Goal: Navigation & Orientation: Find specific page/section

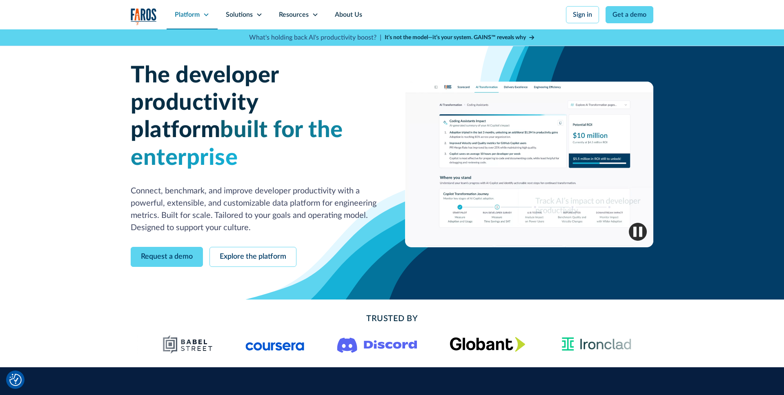
click at [207, 14] on icon at bounding box center [206, 14] width 4 height 3
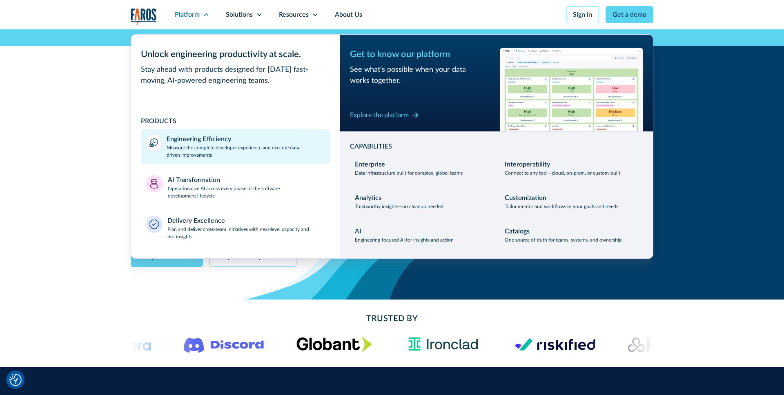
click at [212, 143] on div "Engineering Efficiency" at bounding box center [199, 139] width 64 height 10
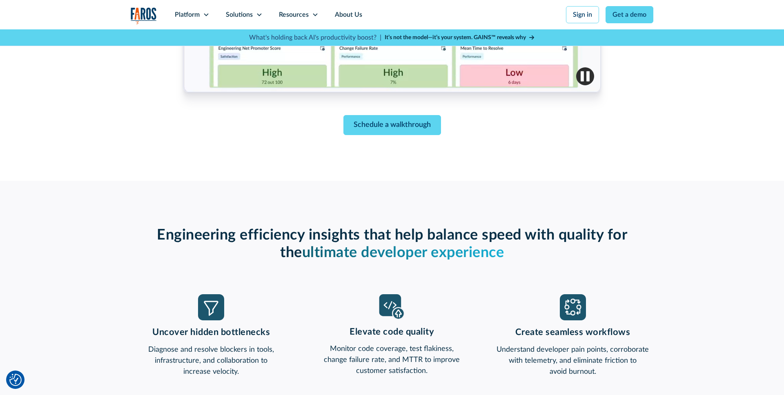
scroll to position [571, 0]
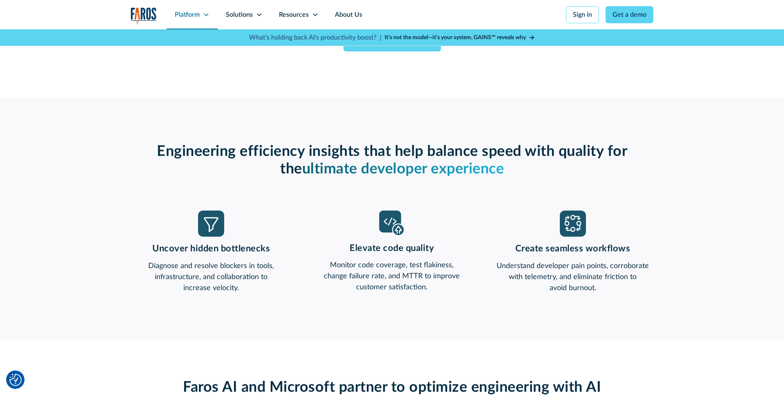
click at [207, 20] on div "Platform" at bounding box center [192, 14] width 51 height 29
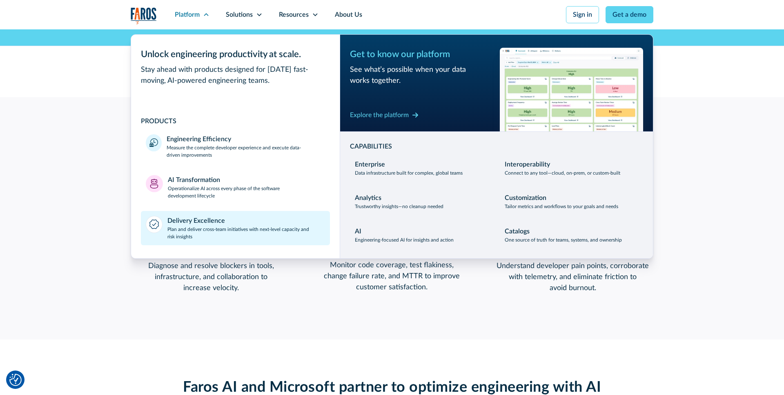
click at [222, 233] on p "Plan and deliver cross-team initiatives with next-level capacity and risk insig…" at bounding box center [246, 233] width 158 height 15
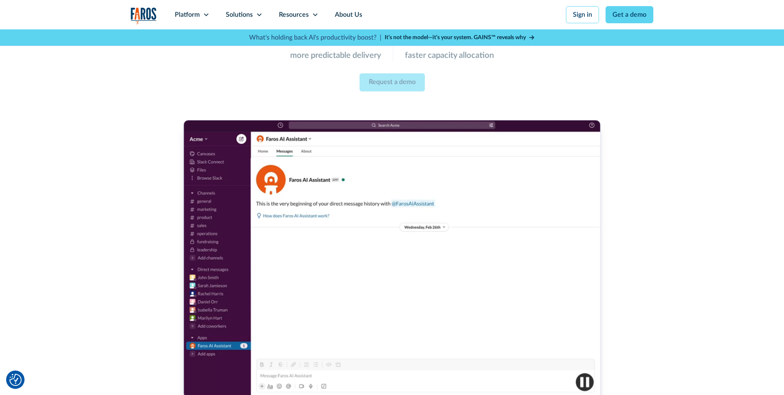
scroll to position [155, 0]
